Goal: Information Seeking & Learning: Learn about a topic

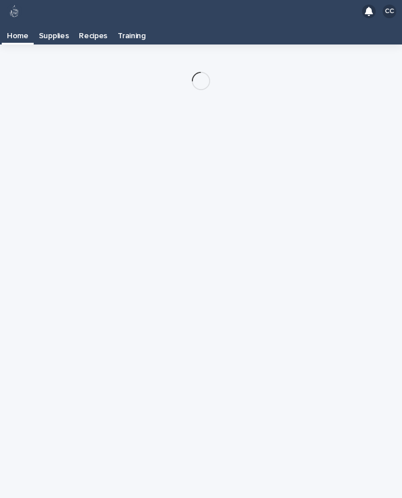
scroll to position [18, 0]
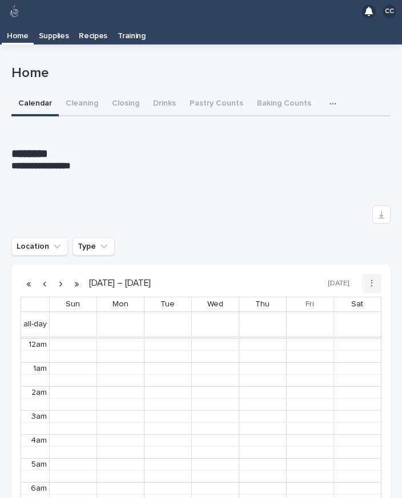
scroll to position [144, 0]
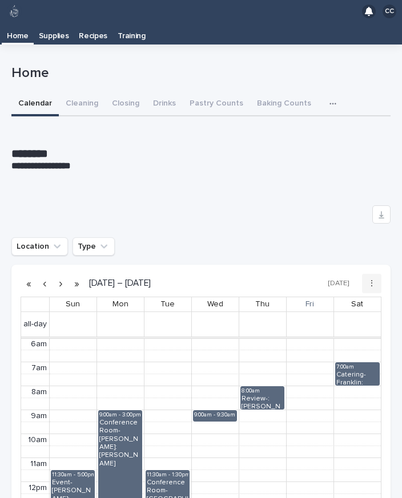
click at [99, 23] on p "Recipes" at bounding box center [93, 32] width 29 height 18
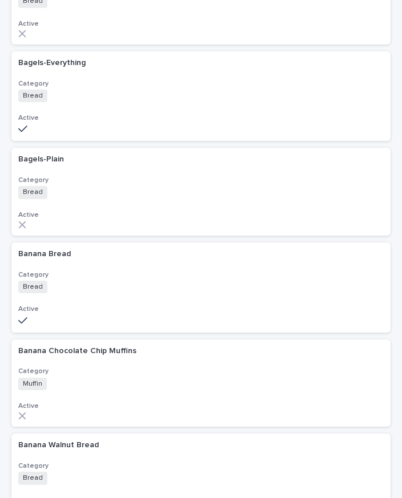
scroll to position [1137, 0]
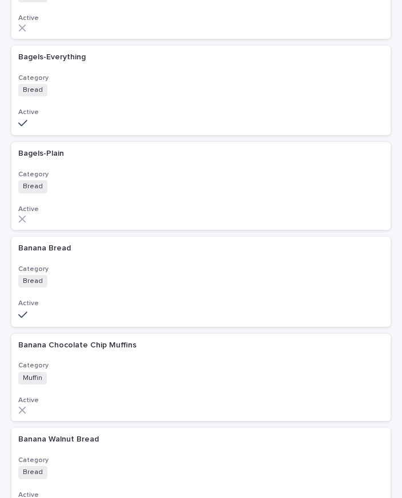
click at [207, 275] on div "Bread + 0" at bounding box center [118, 281] width 200 height 13
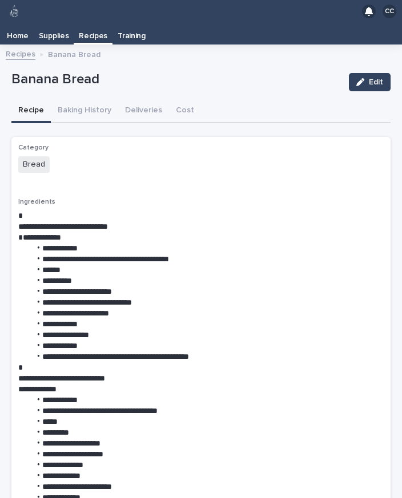
scroll to position [18, 0]
click at [23, 47] on link "Recipes" at bounding box center [21, 53] width 30 height 13
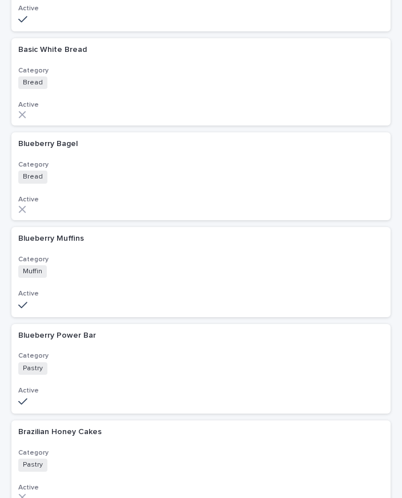
scroll to position [1621, 0]
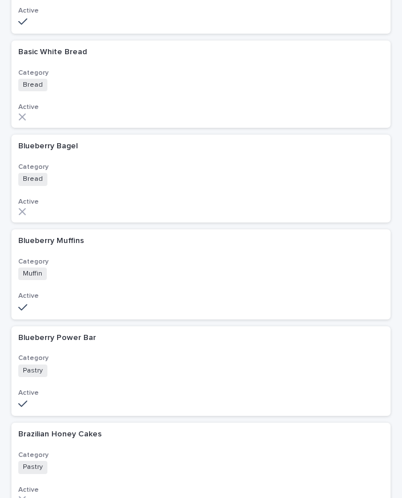
click at [87, 268] on div "Muffin + 0" at bounding box center [118, 274] width 200 height 13
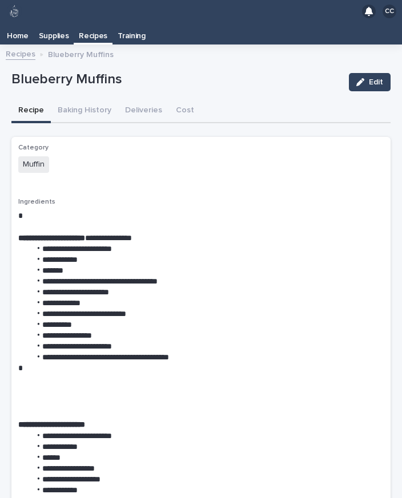
scroll to position [18, 0]
